Goal: Task Accomplishment & Management: Use online tool/utility

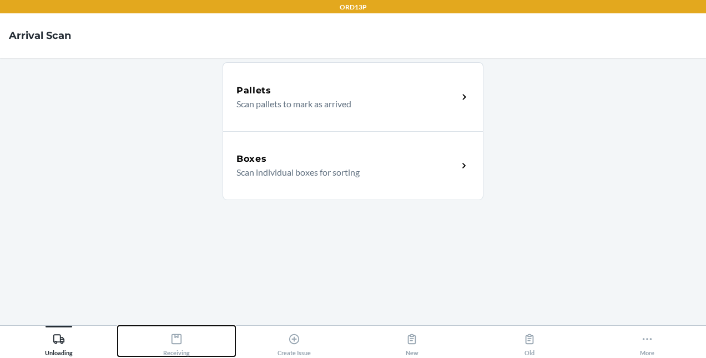
click at [209, 343] on button "Receiving" at bounding box center [177, 340] width 118 height 31
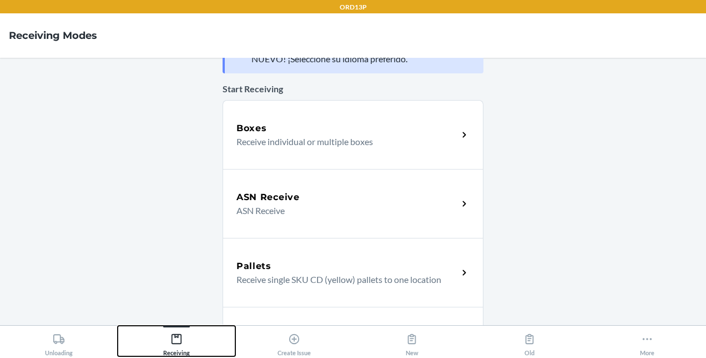
scroll to position [37, 0]
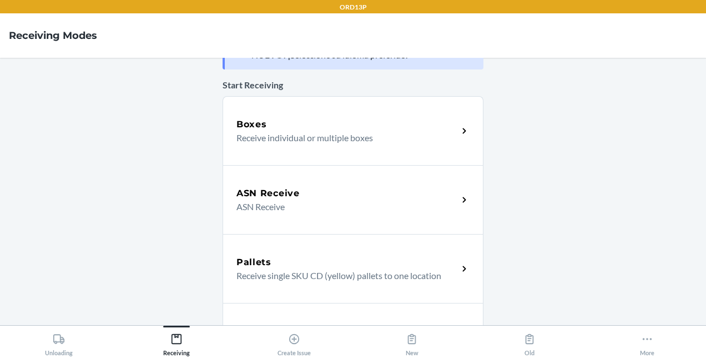
click at [283, 131] on p "Receive individual or multiple boxes" at bounding box center [343, 137] width 213 height 13
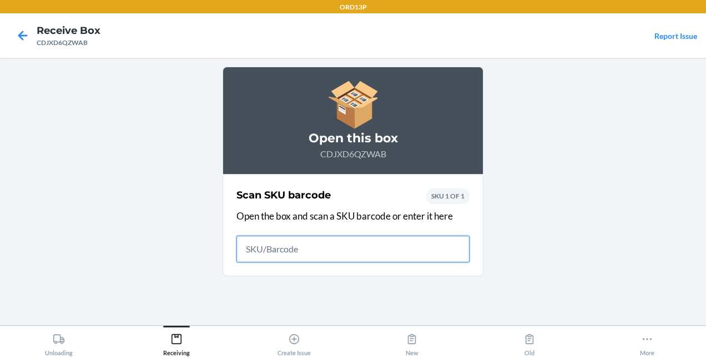
click at [289, 242] on input "text" at bounding box center [353, 248] width 233 height 27
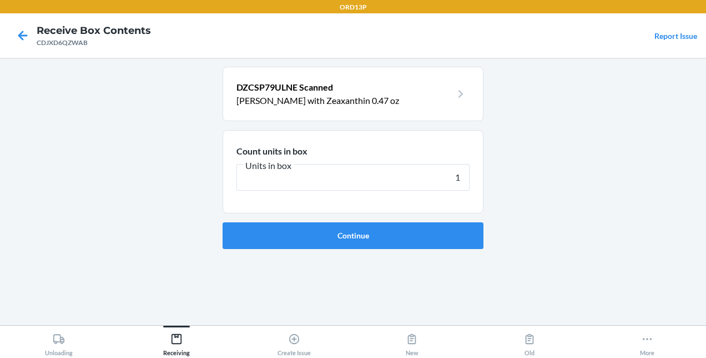
type input "12"
click button "Continue" at bounding box center [353, 235] width 261 height 27
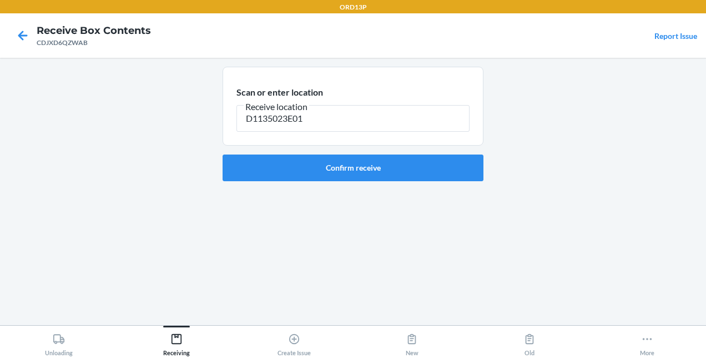
type input "D1135023E01"
drag, startPoint x: 401, startPoint y: 215, endPoint x: 554, endPoint y: 89, distance: 198.4
click at [554, 89] on main "Scan or enter location Receive location D1135023E01 Confirm receive" at bounding box center [353, 191] width 706 height 267
click at [384, 167] on button "Confirm receive" at bounding box center [353, 167] width 261 height 27
